Goal: Transaction & Acquisition: Purchase product/service

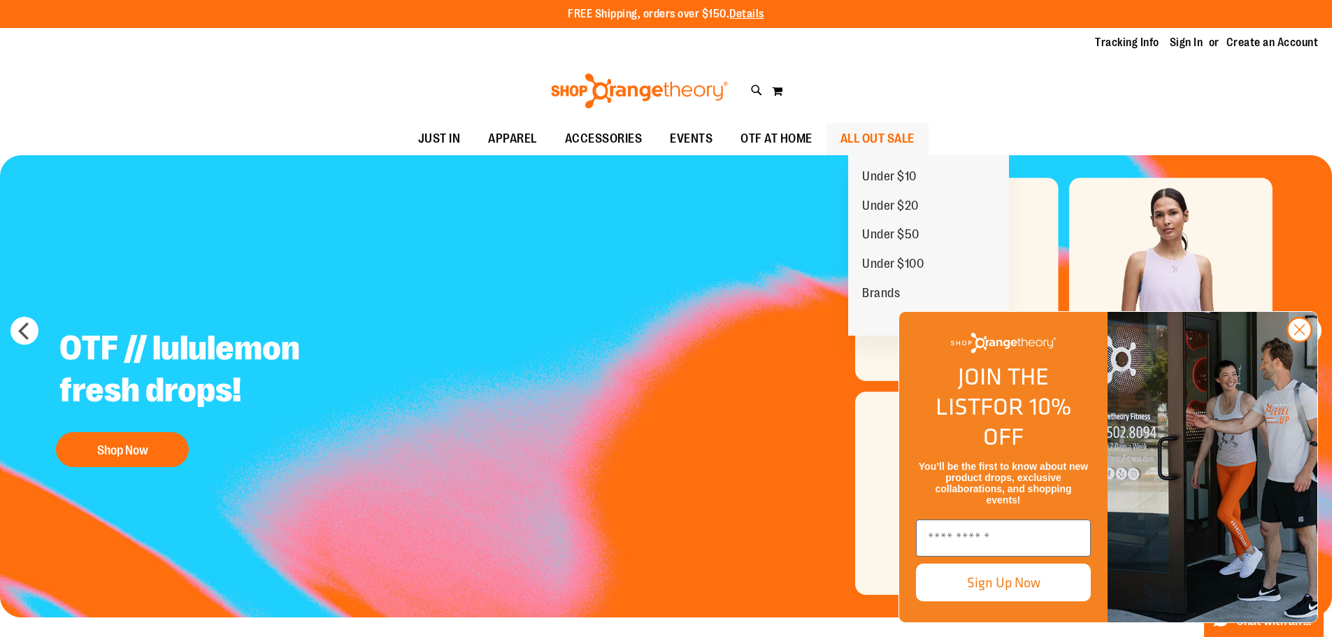
click at [894, 138] on span "ALL OUT SALE" at bounding box center [877, 138] width 74 height 31
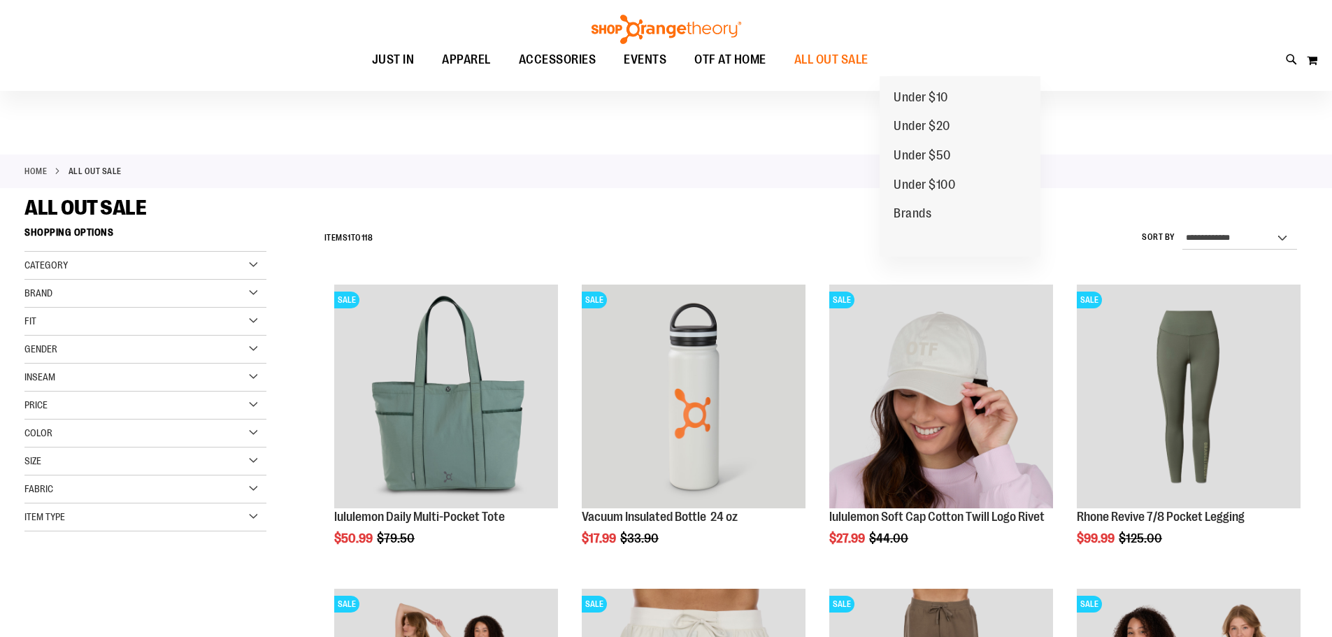
scroll to position [279, 0]
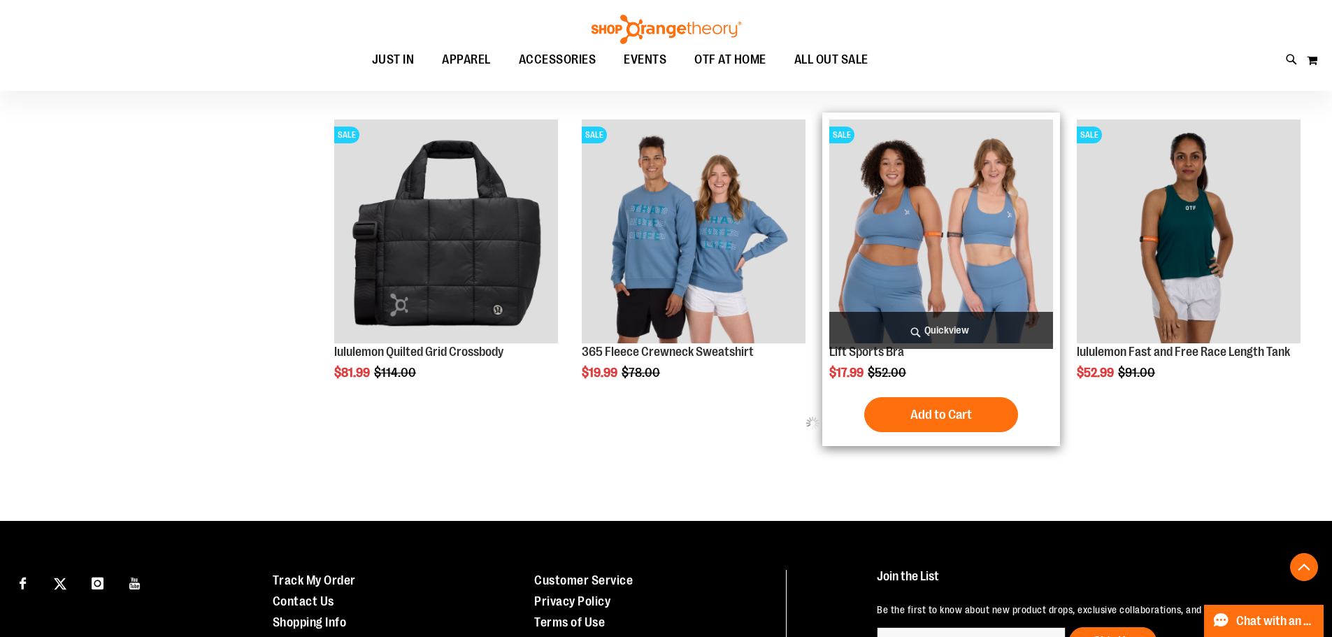
scroll to position [918, 0]
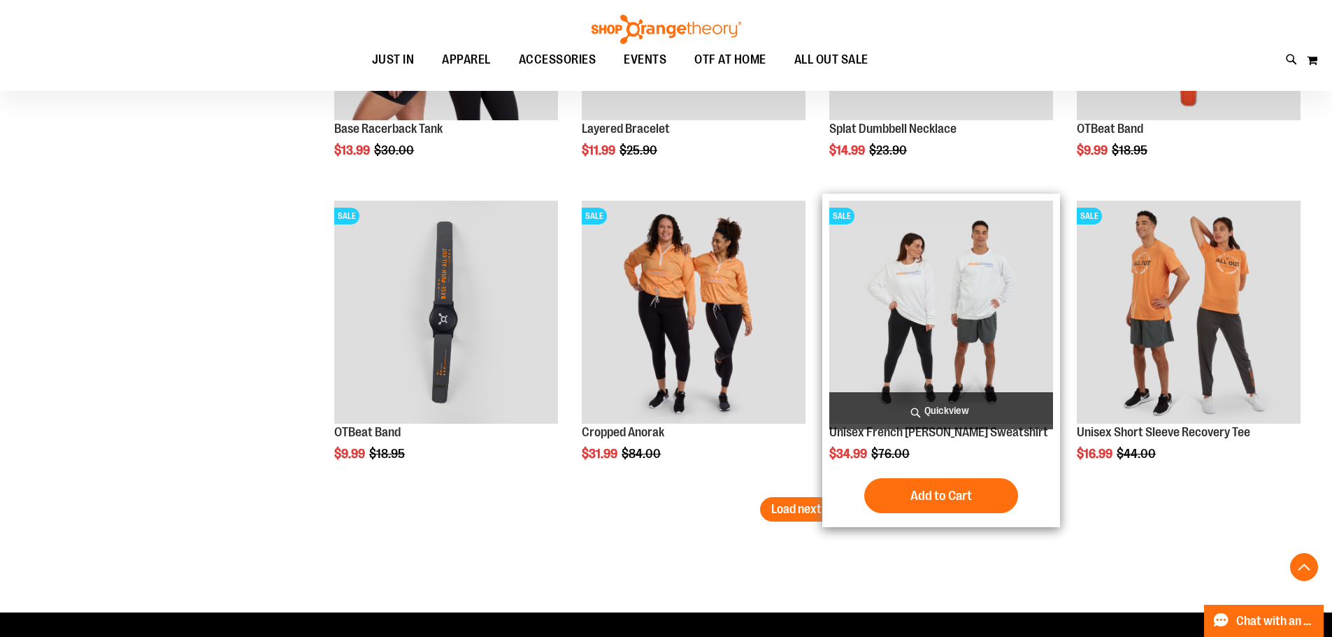
scroll to position [2669, 0]
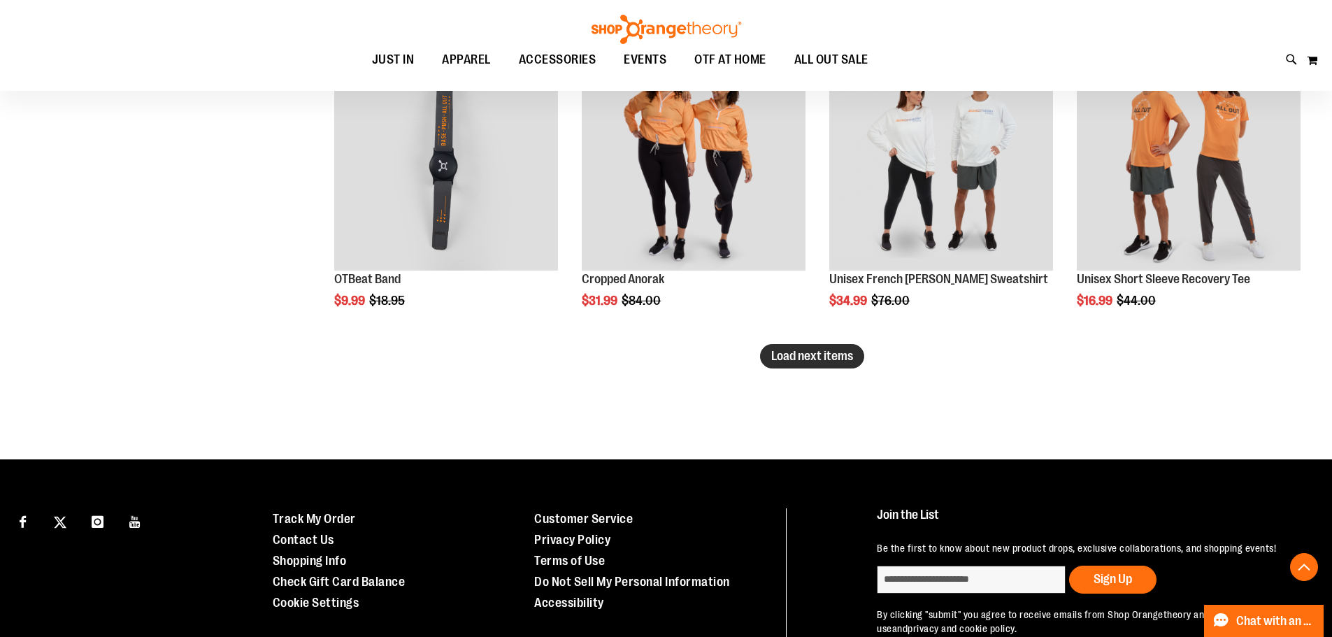
click at [842, 362] on span "Load next items" at bounding box center [812, 356] width 82 height 14
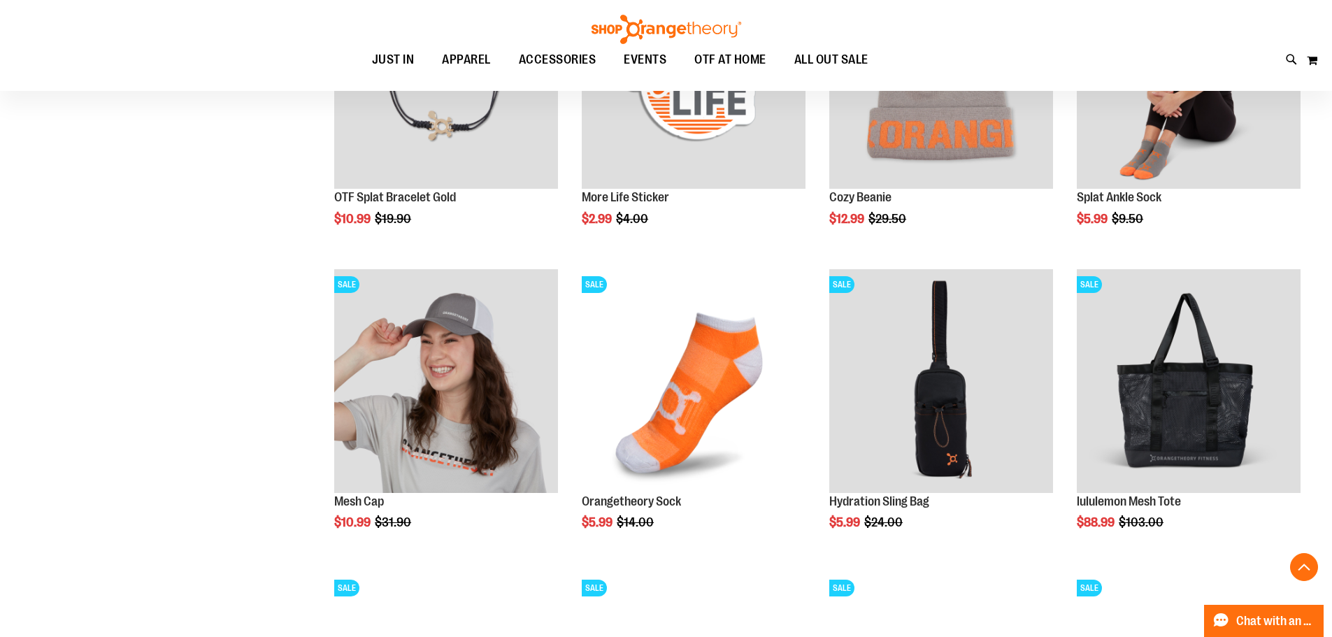
scroll to position [3089, 0]
